Goal: Find specific page/section: Find specific page/section

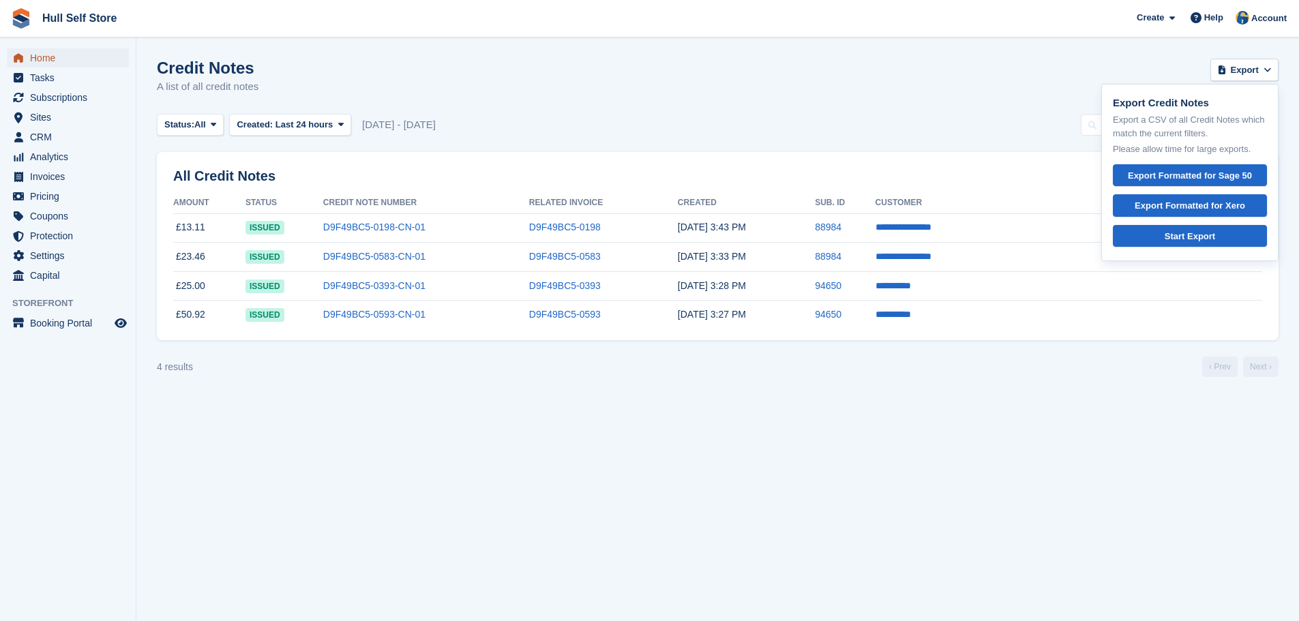
drag, startPoint x: 0, startPoint y: 0, endPoint x: 63, endPoint y: 64, distance: 89.7
click at [63, 64] on span "Home" at bounding box center [71, 57] width 82 height 19
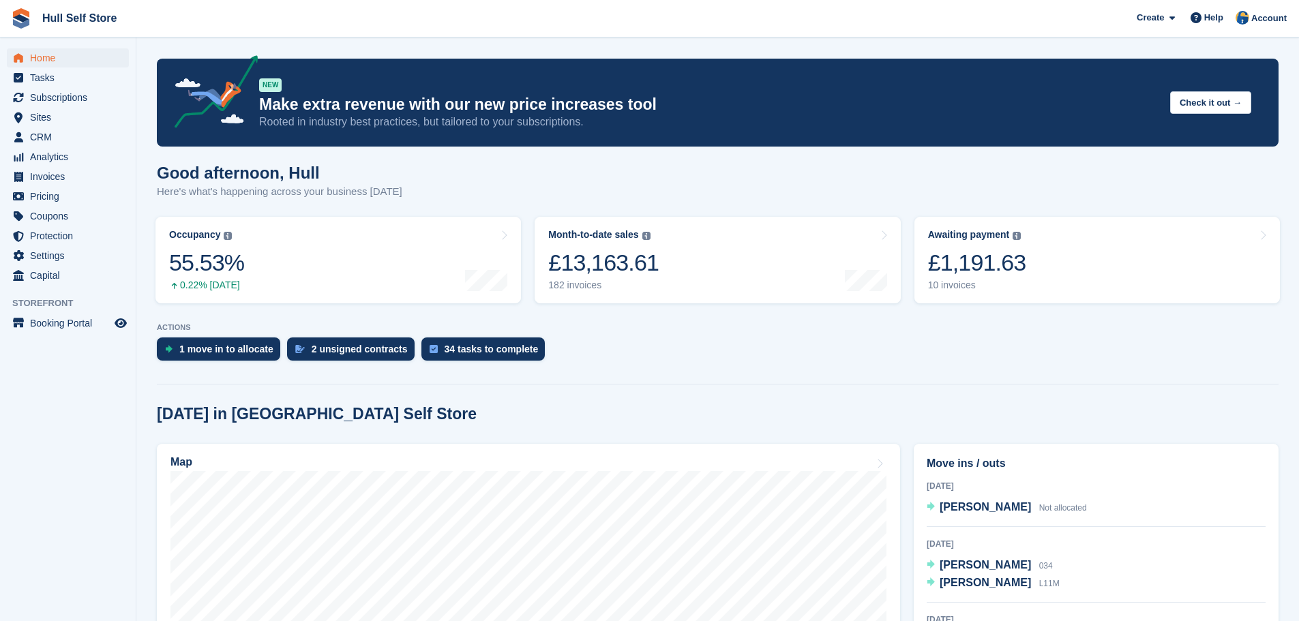
scroll to position [68, 0]
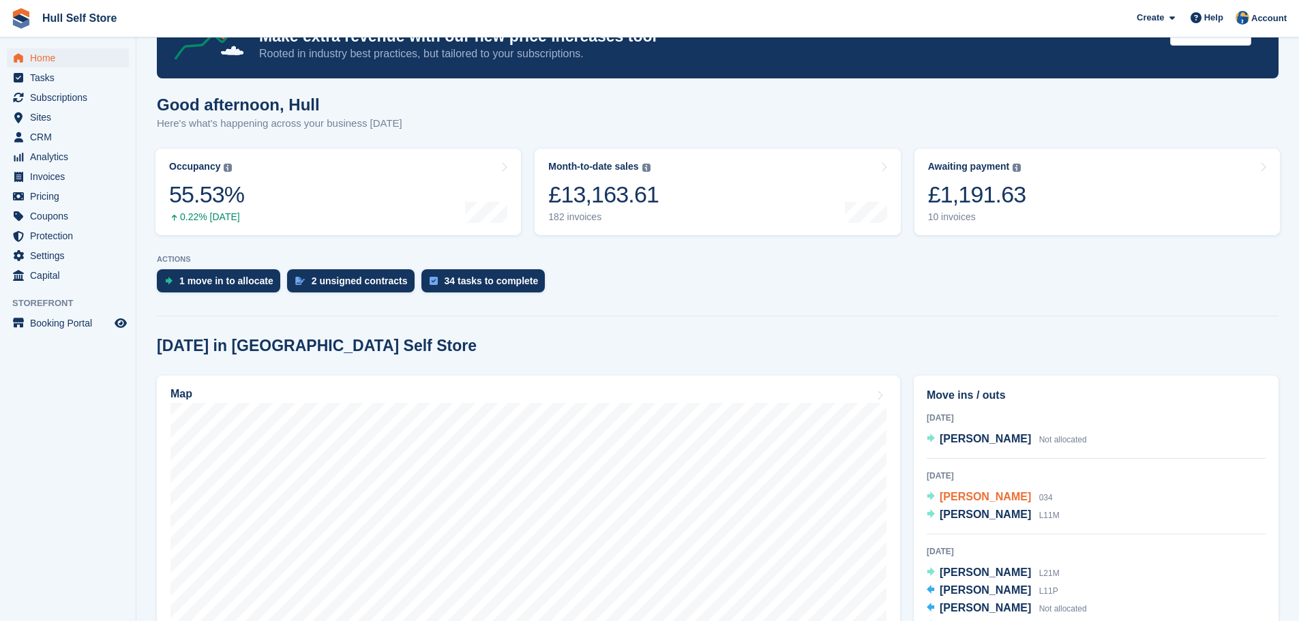
click at [992, 500] on span "Paul Galloway" at bounding box center [985, 497] width 91 height 12
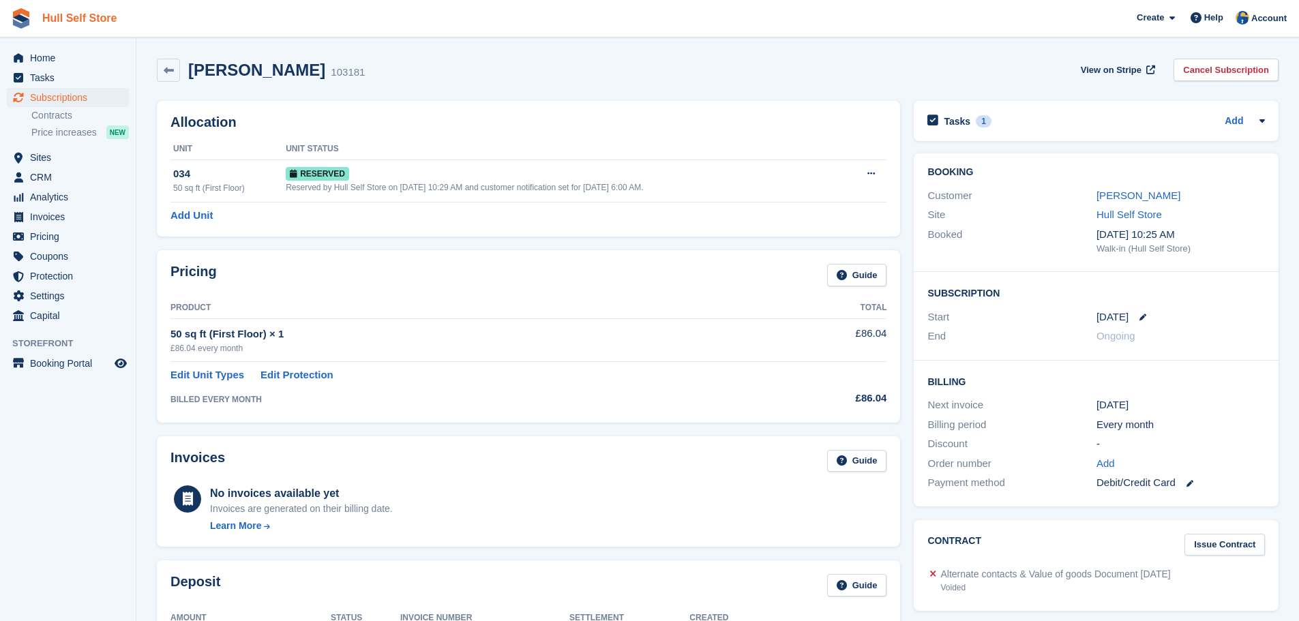
click at [59, 21] on link "Hull Self Store" at bounding box center [79, 18] width 85 height 23
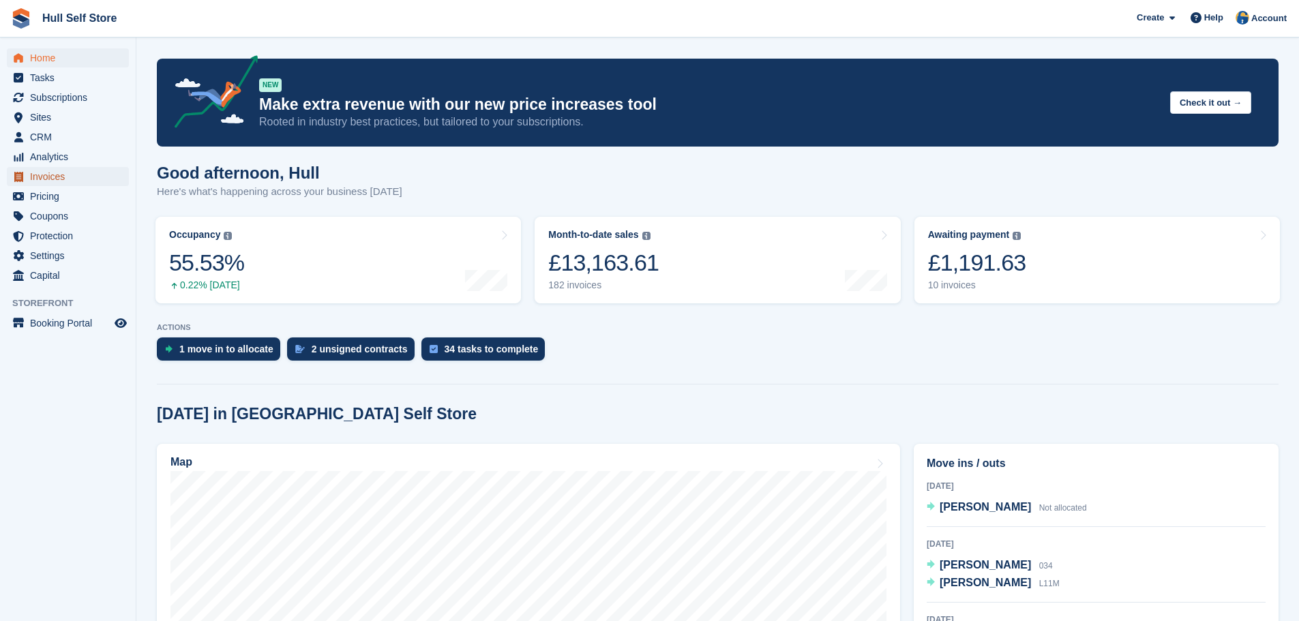
click at [52, 171] on span "Invoices" at bounding box center [71, 176] width 82 height 19
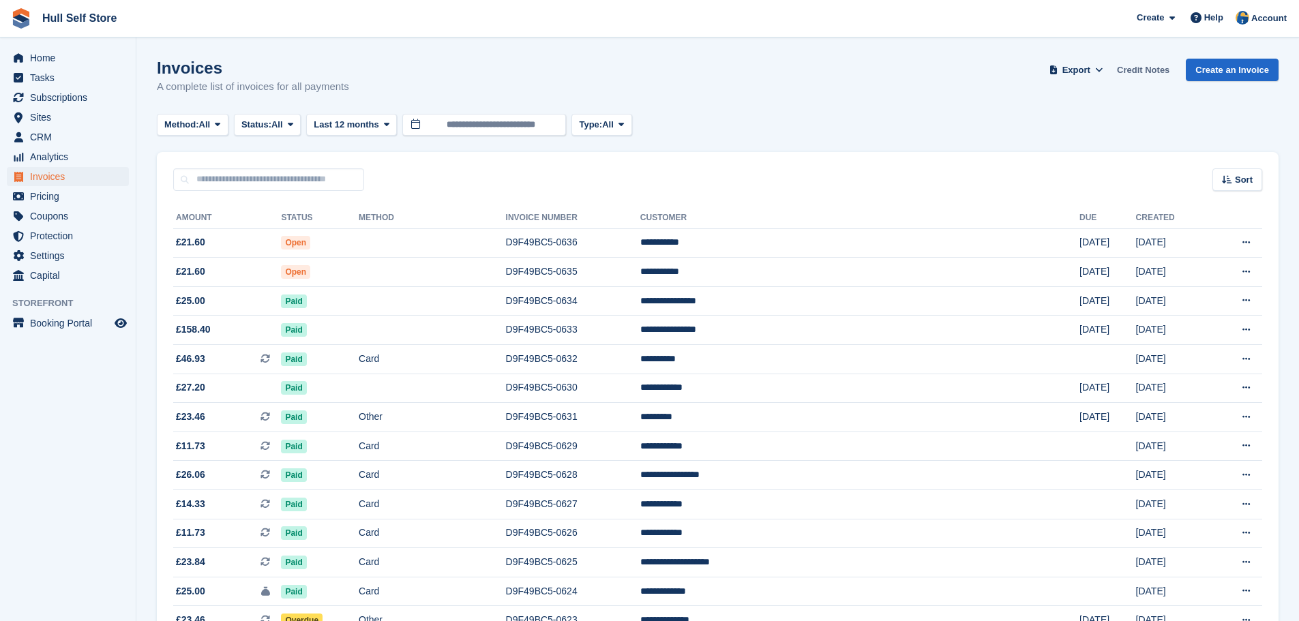
click at [1154, 75] on link "Credit Notes" at bounding box center [1143, 70] width 63 height 23
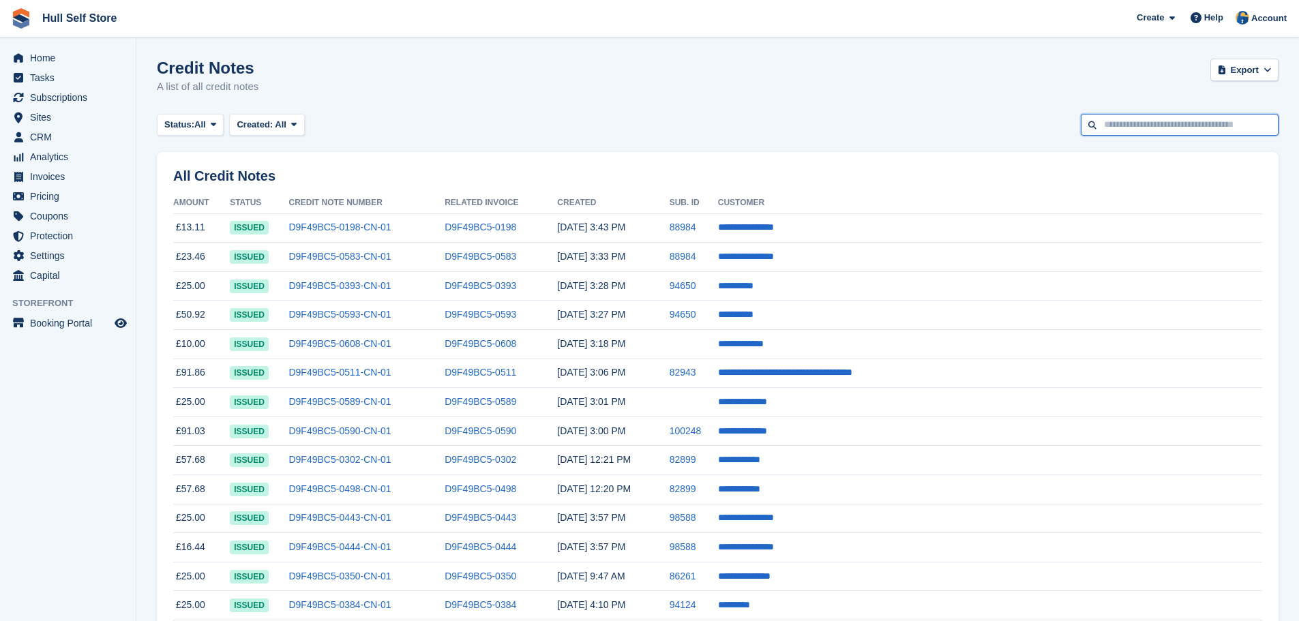
click at [1144, 123] on input "text" at bounding box center [1180, 125] width 198 height 23
type input "********"
